Goal: Information Seeking & Learning: Learn about a topic

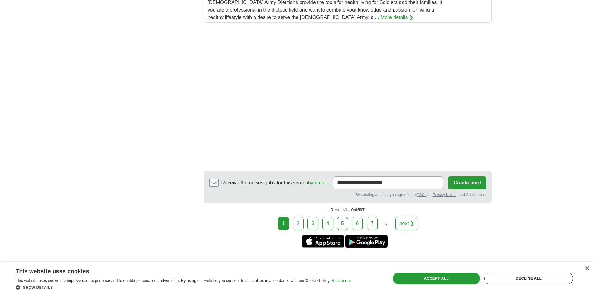
scroll to position [842, 0]
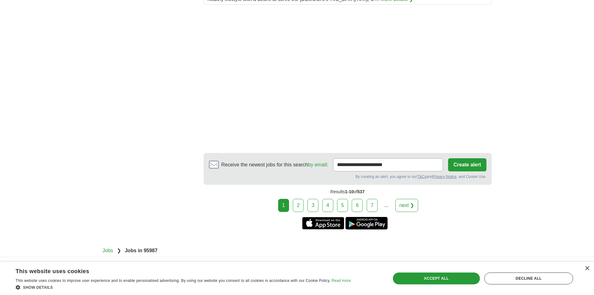
click at [297, 199] on link "2" at bounding box center [298, 205] width 11 height 13
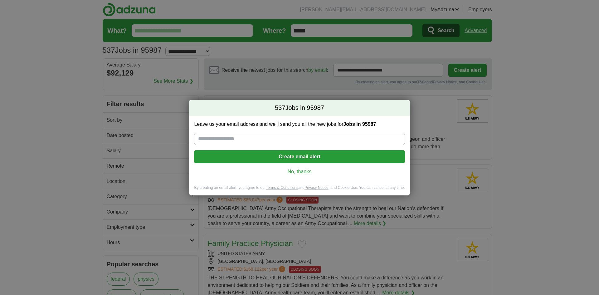
click at [302, 173] on link "No, thanks" at bounding box center [299, 171] width 201 height 7
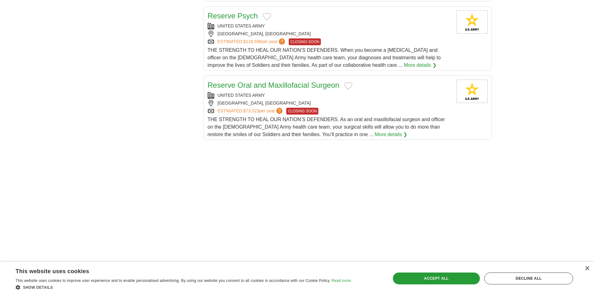
scroll to position [780, 0]
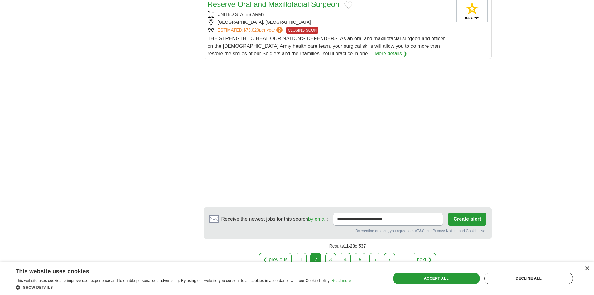
click at [329, 257] on link "3" at bounding box center [330, 259] width 11 height 13
